Goal: Navigation & Orientation: Find specific page/section

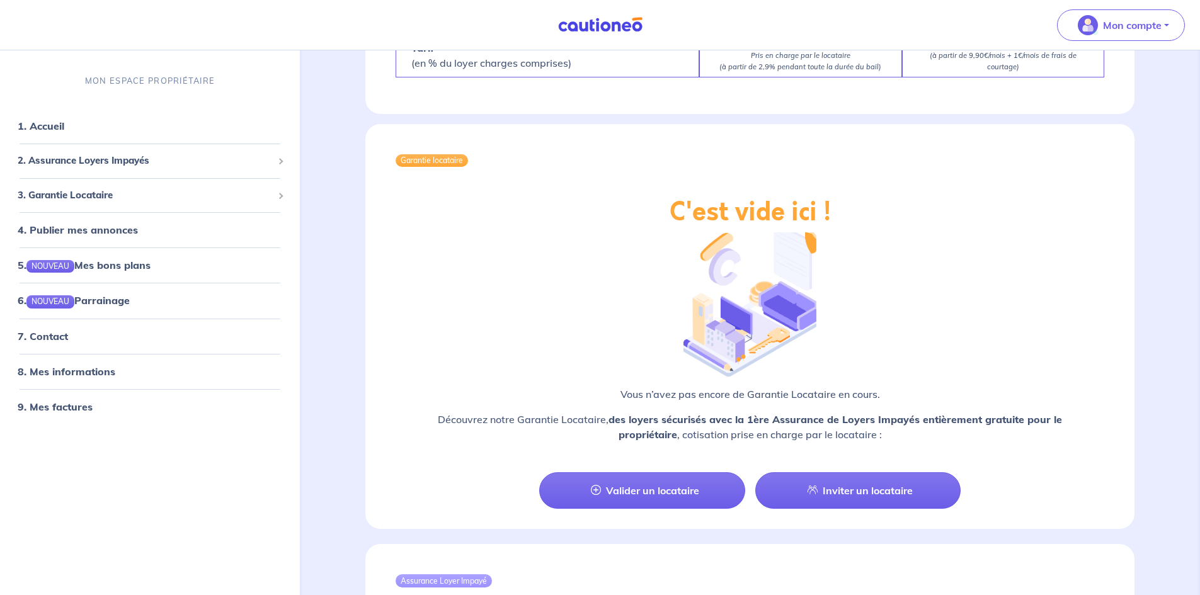
scroll to position [1255, 0]
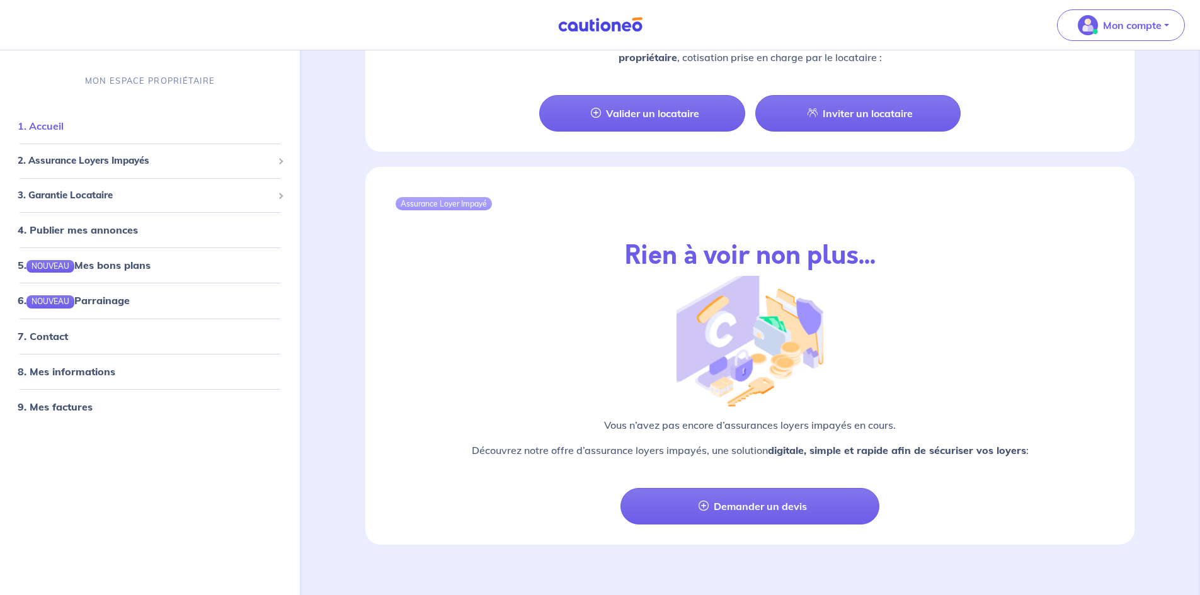
click at [51, 120] on link "1. Accueil" at bounding box center [41, 126] width 46 height 13
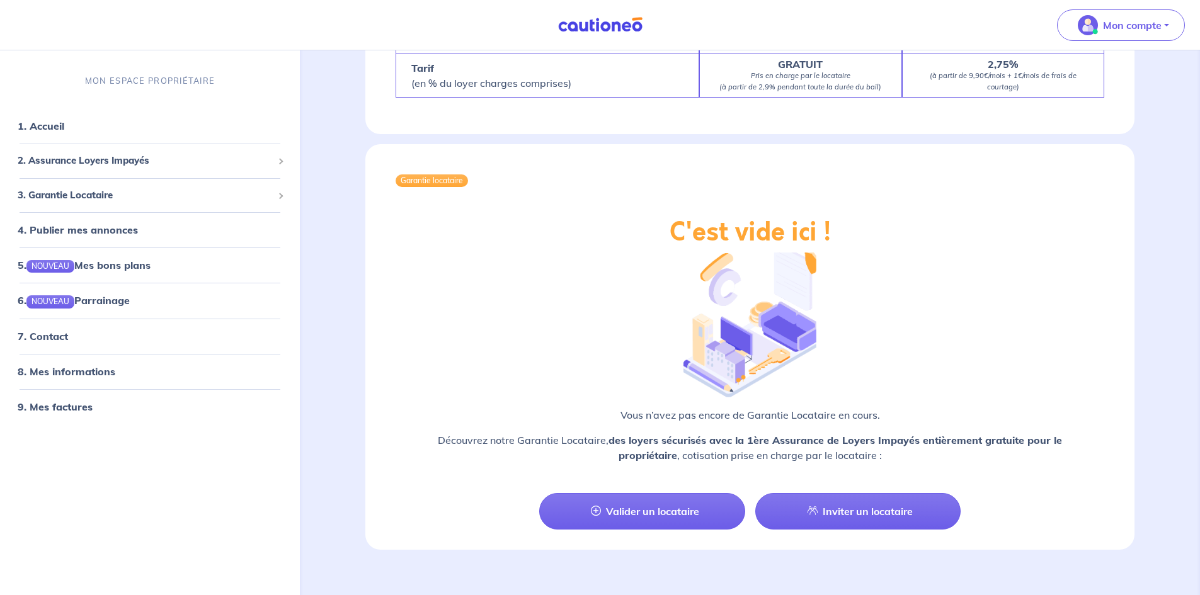
scroll to position [1533, 0]
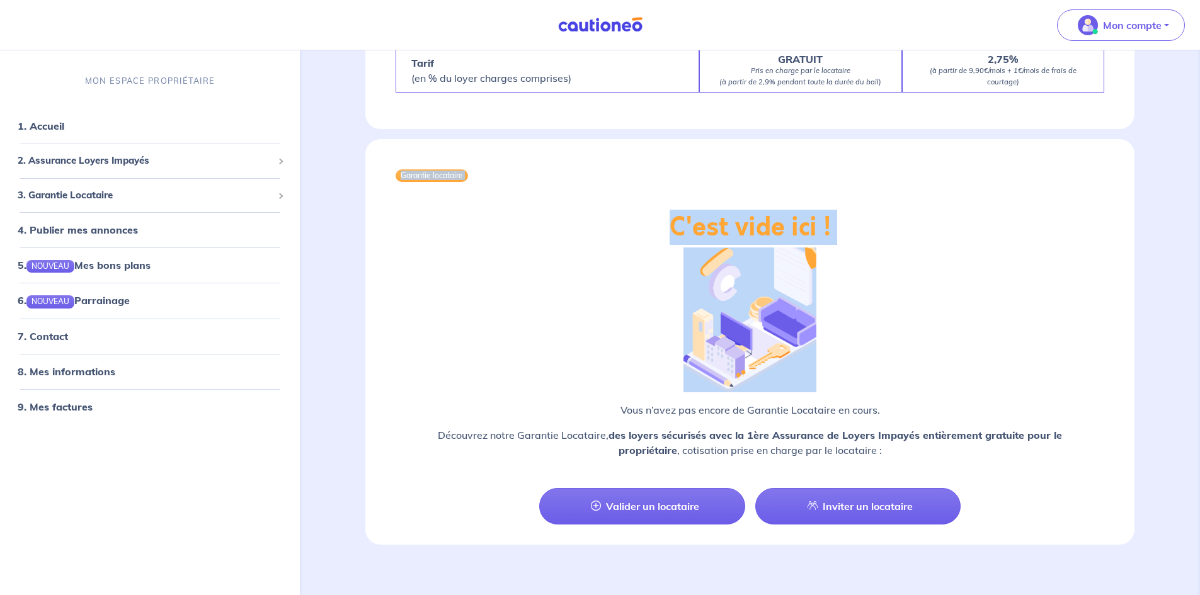
drag, startPoint x: 401, startPoint y: 163, endPoint x: 861, endPoint y: 215, distance: 462.9
click at [861, 215] on div "Garantie locataire C'est vide ici ! Vous n’avez pas encore de Garantie Locatair…" at bounding box center [749, 342] width 769 height 406
click at [861, 215] on div "C'est vide ici ! Vous n’avez pas encore de Garantie Locataire en cours. Découvr…" at bounding box center [749, 340] width 769 height 256
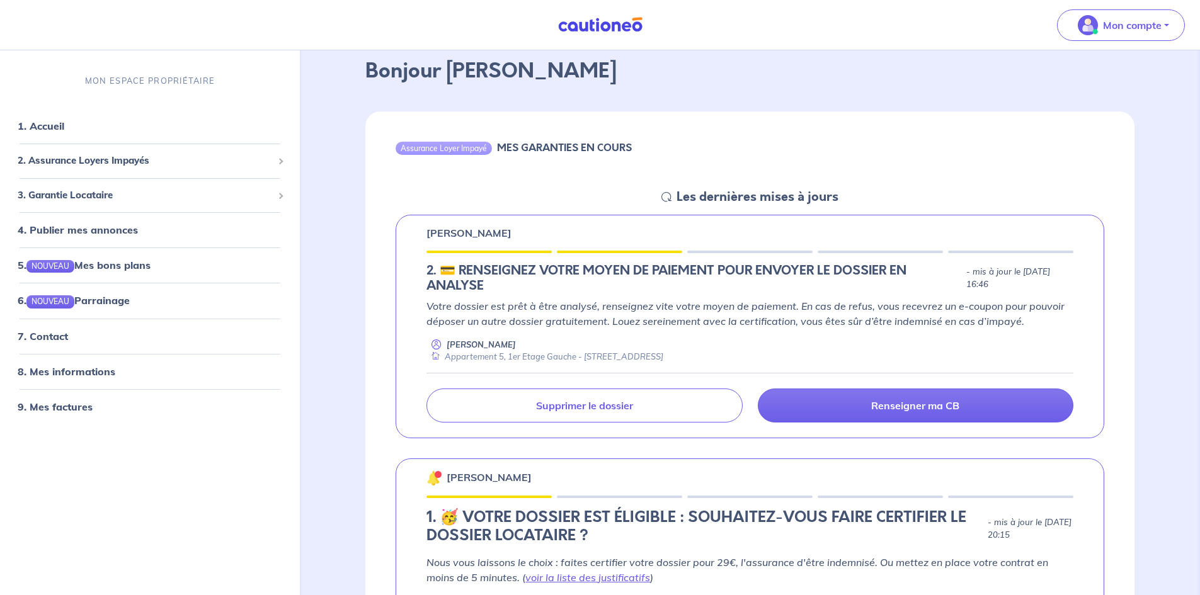
scroll to position [0, 0]
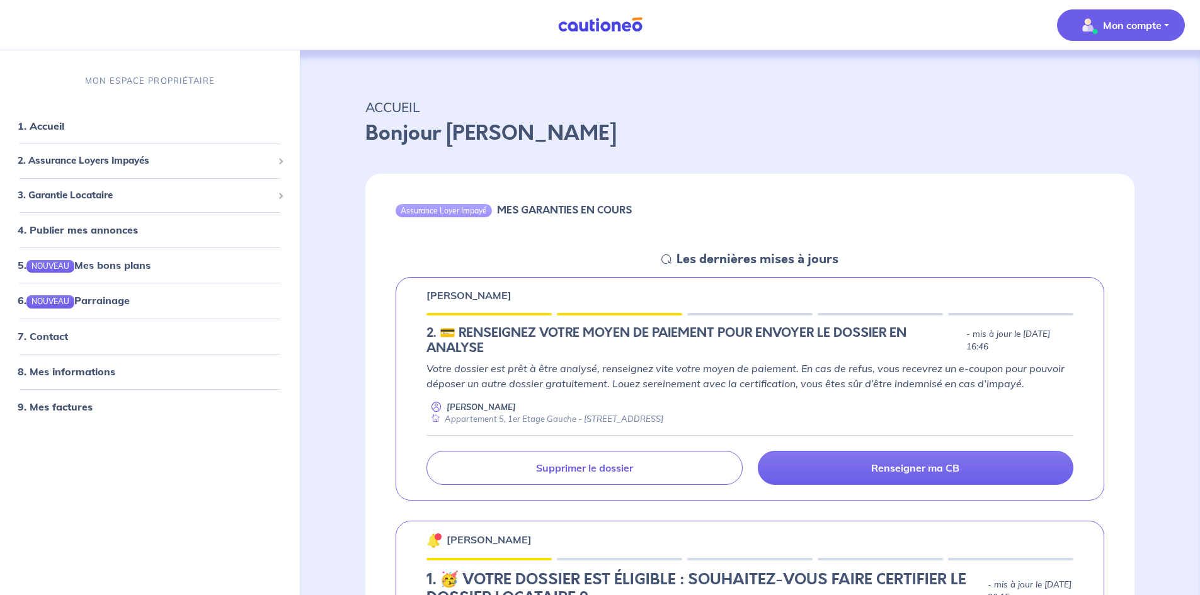
click at [1159, 33] on span "Mon compte" at bounding box center [1117, 25] width 89 height 20
click at [161, 86] on p "MON ESPACE PROPRIÉTAIRE" at bounding box center [150, 81] width 130 height 12
click at [43, 331] on link "7. Contact" at bounding box center [42, 336] width 49 height 13
